Goal: Task Accomplishment & Management: Complete application form

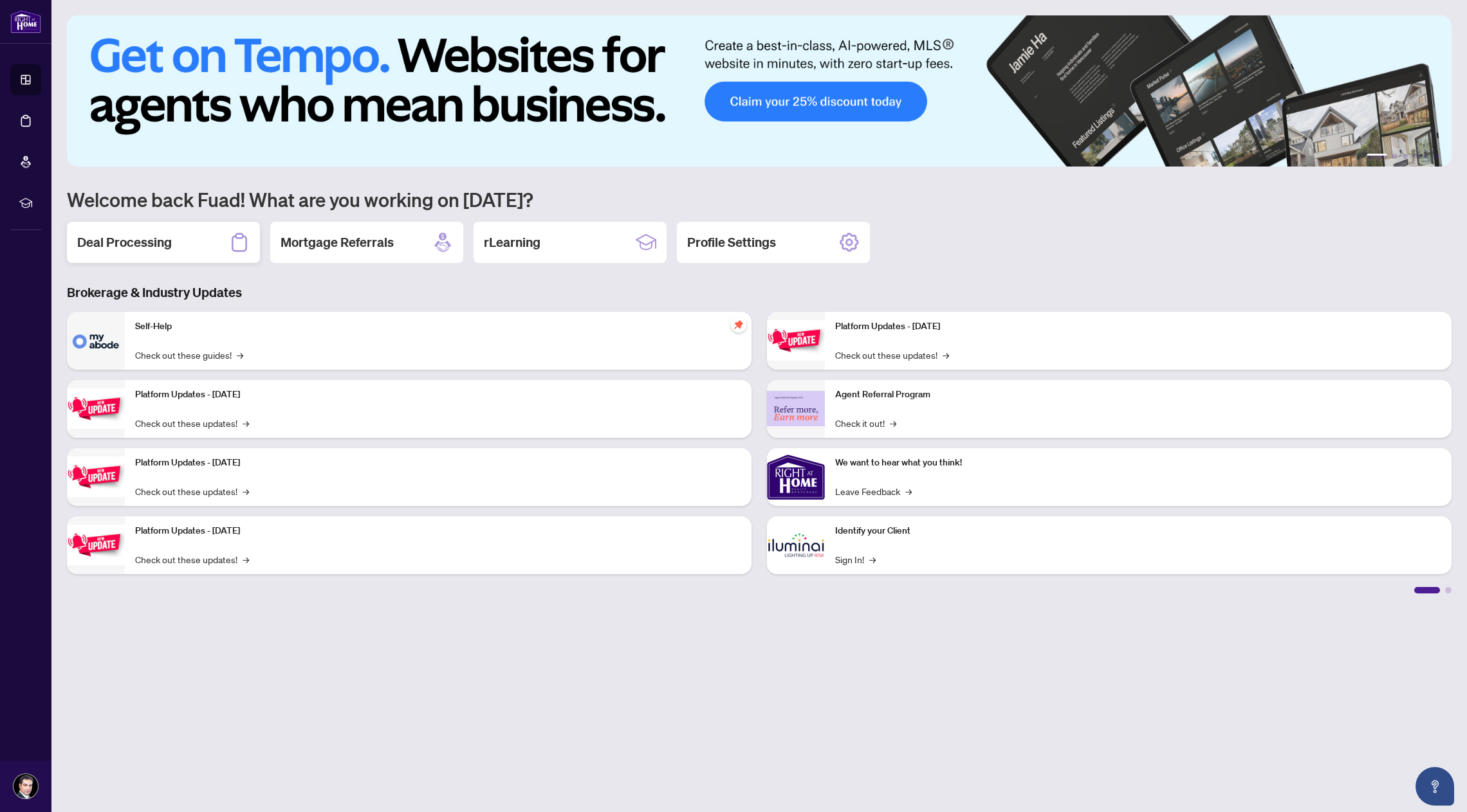
click at [139, 239] on h2 "Deal Processing" at bounding box center [124, 242] width 94 height 18
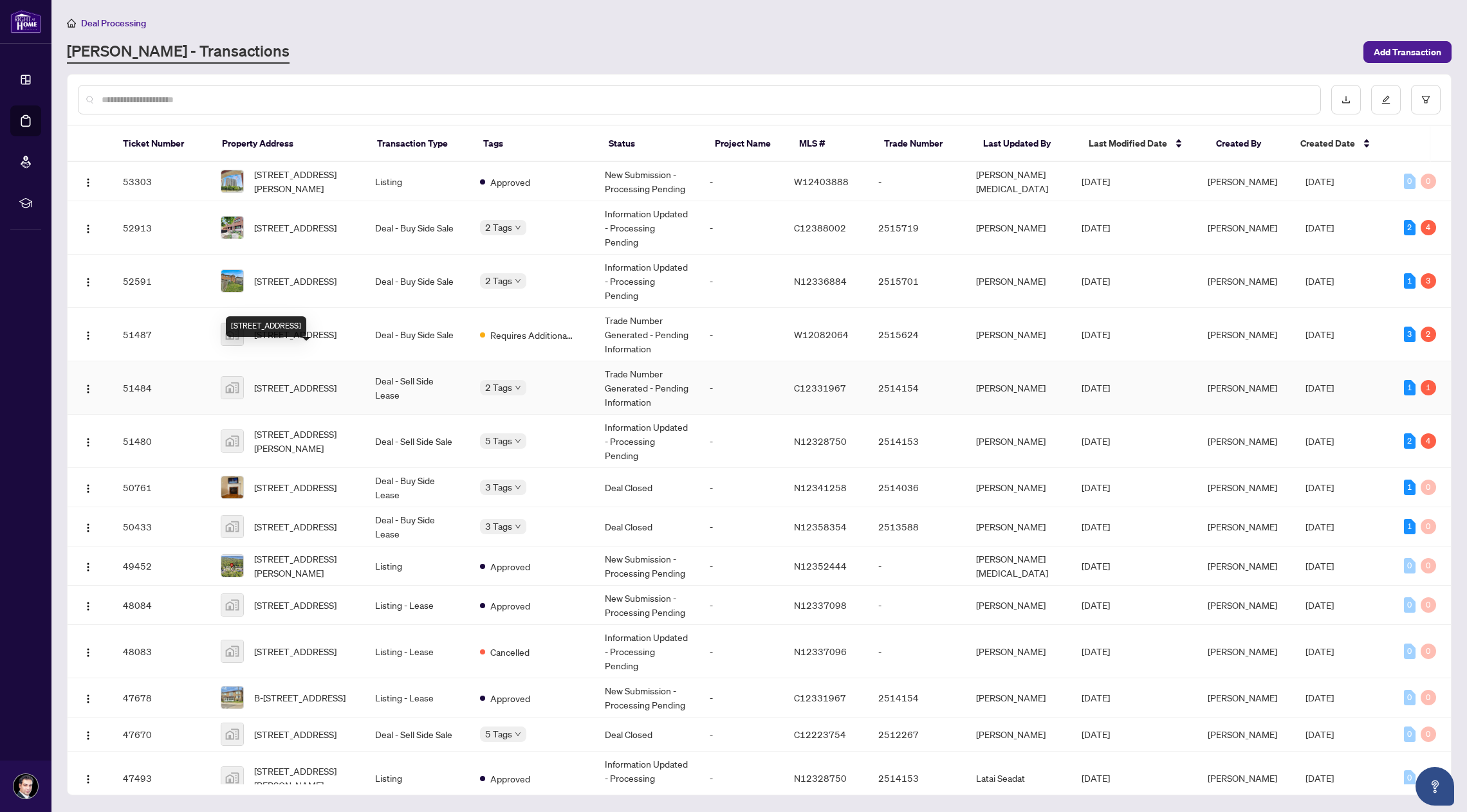
click at [294, 381] on span "[STREET_ADDRESS]" at bounding box center [295, 388] width 82 height 14
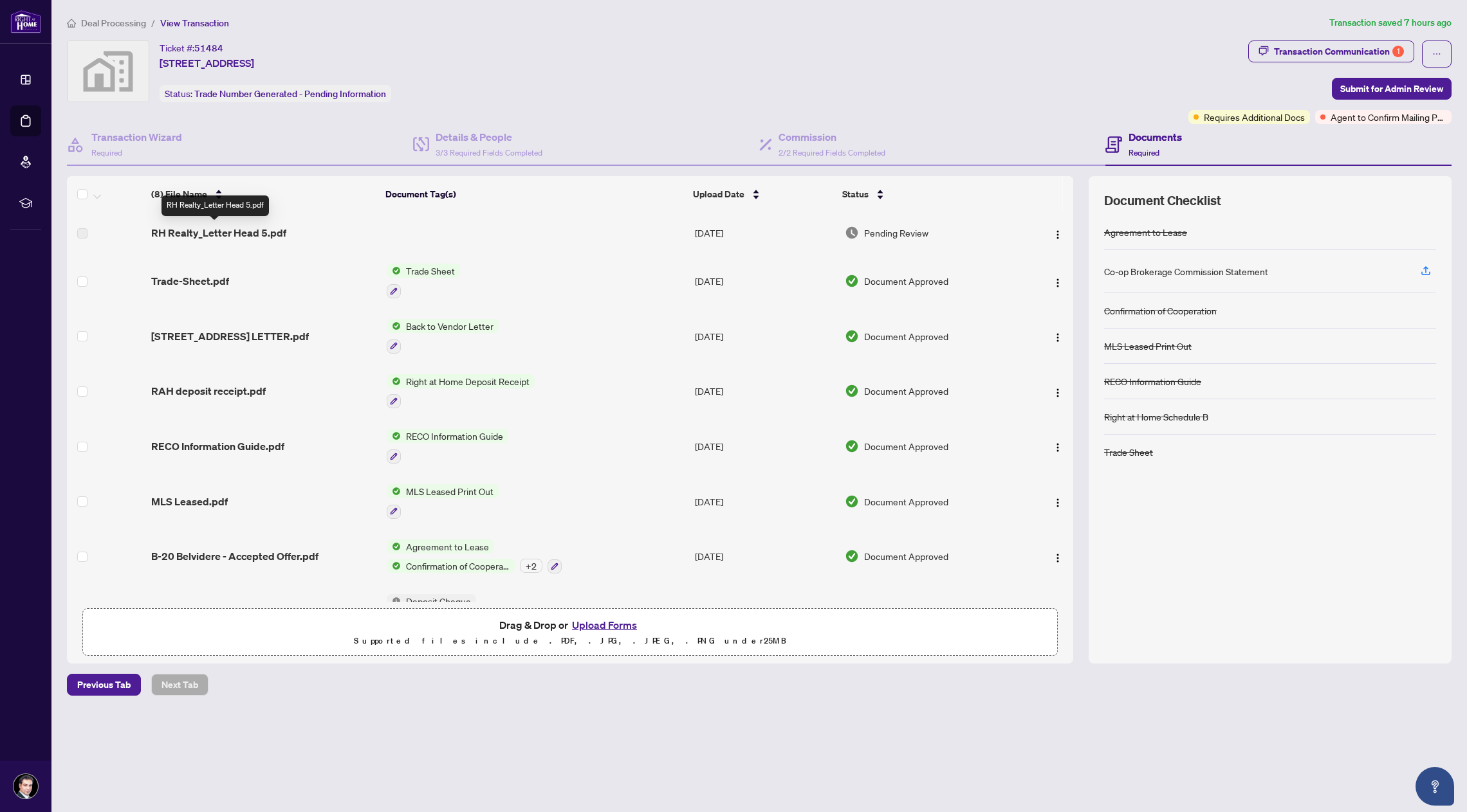
click at [169, 229] on span "RH Realty_Letter Head 5.pdf" at bounding box center [218, 233] width 135 height 16
click at [1399, 48] on div "1" at bounding box center [1397, 51] width 11 height 11
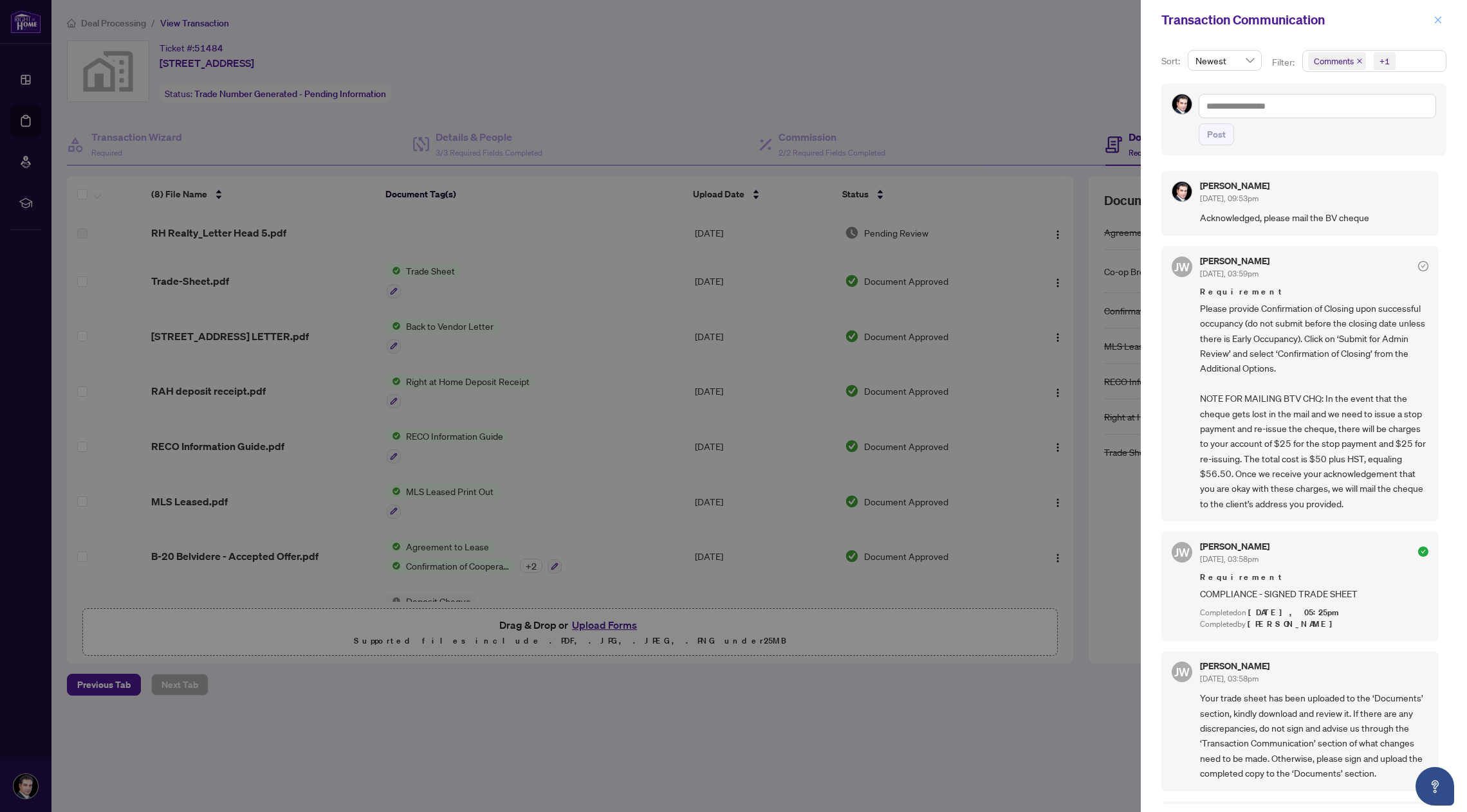
click at [1436, 17] on icon "close" at bounding box center [1438, 19] width 7 height 7
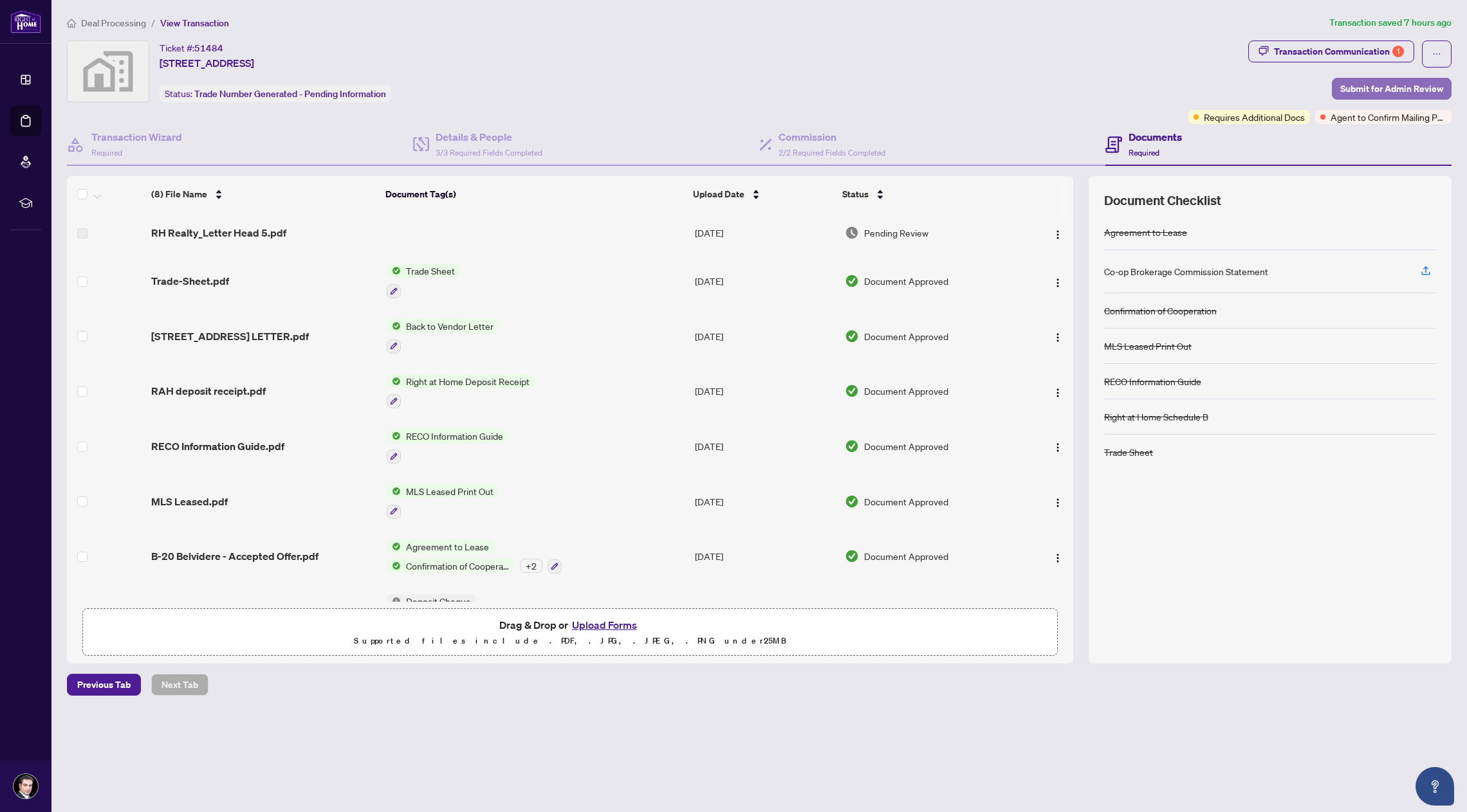
click at [1426, 86] on span "Submit for Admin Review" at bounding box center [1391, 88] width 103 height 20
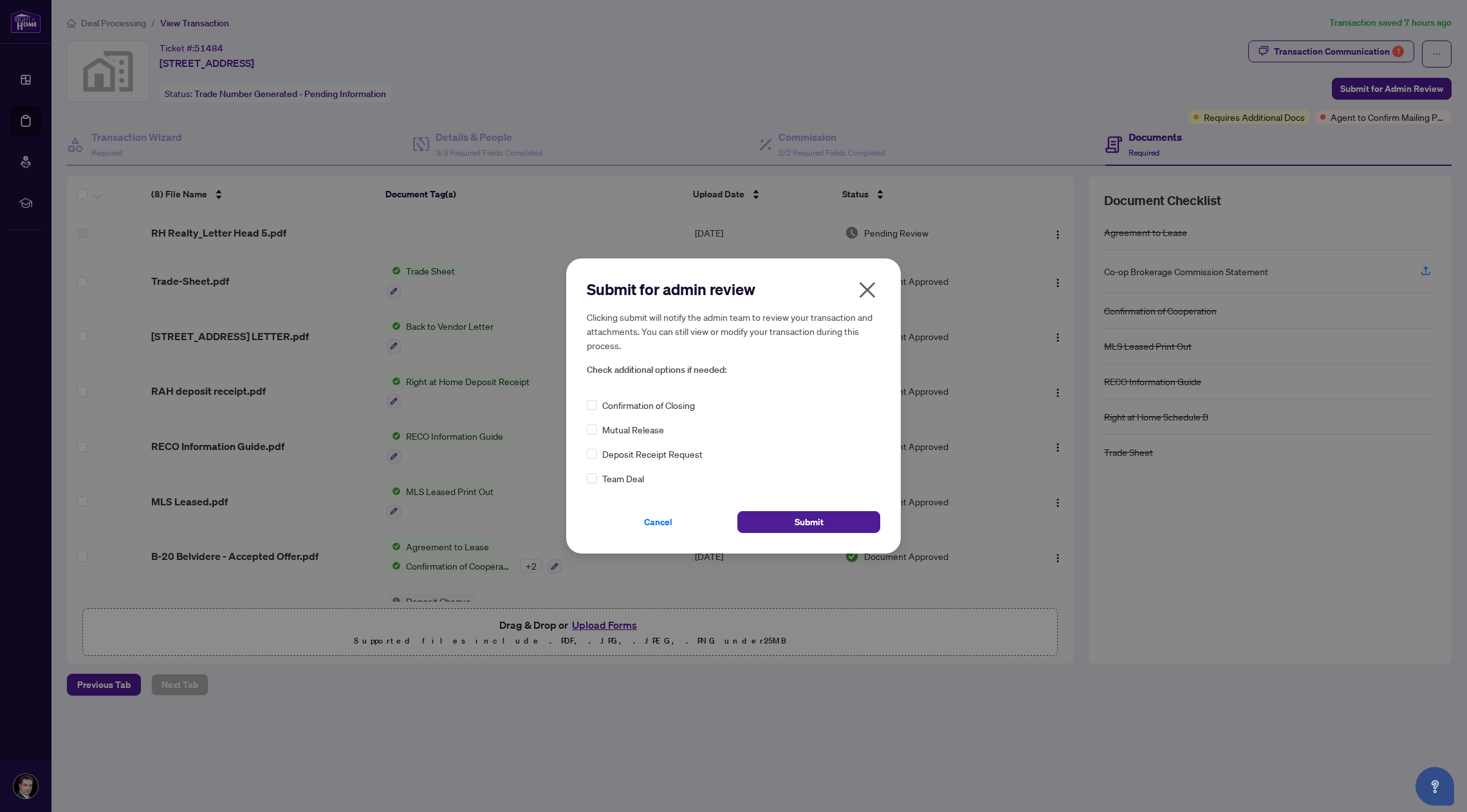
click at [684, 405] on span "Confirmation of Closing" at bounding box center [648, 405] width 93 height 14
click at [798, 518] on span "Submit" at bounding box center [809, 522] width 29 height 20
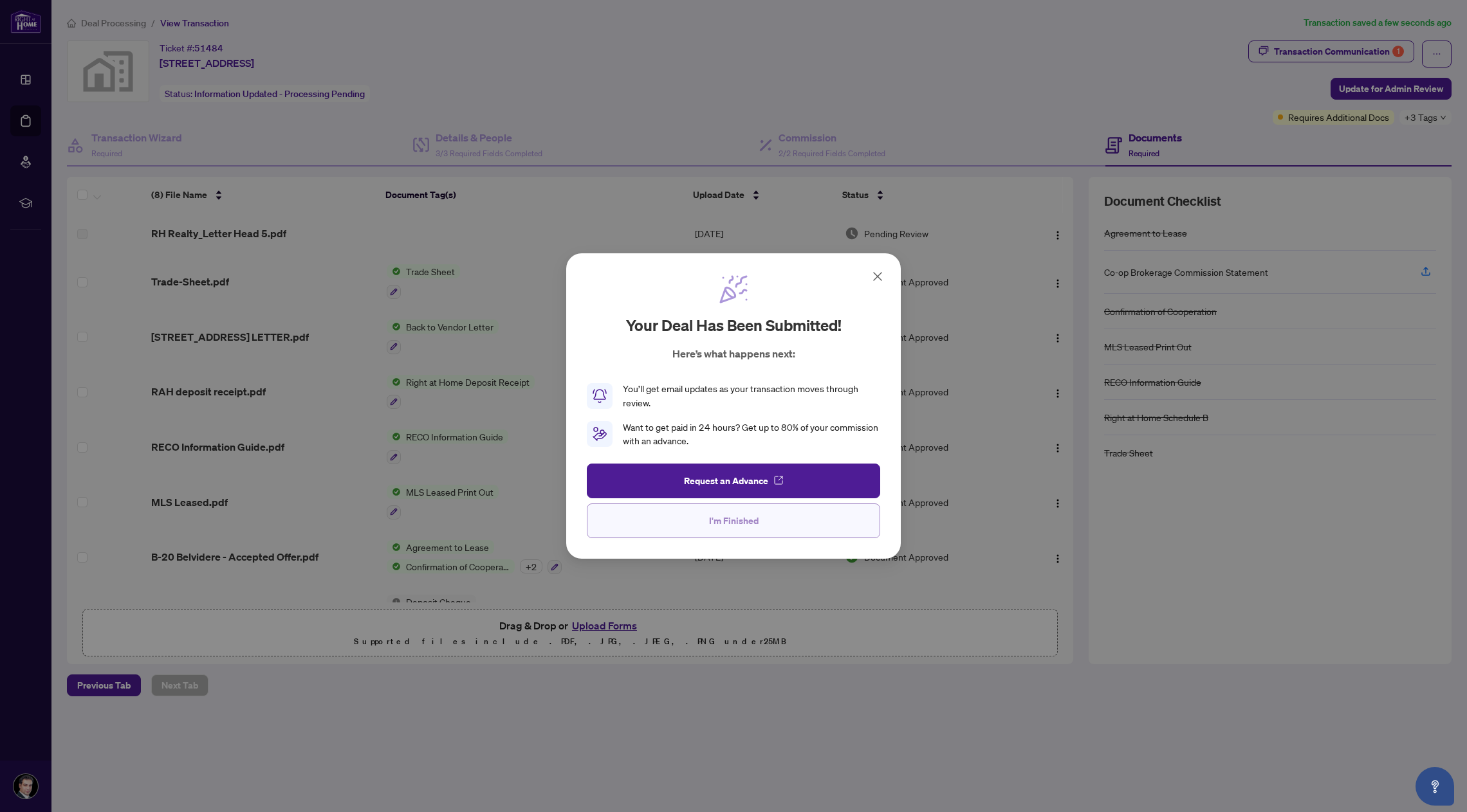
click at [765, 521] on button "I'm Finished" at bounding box center [733, 520] width 294 height 34
